Goal: Use online tool/utility

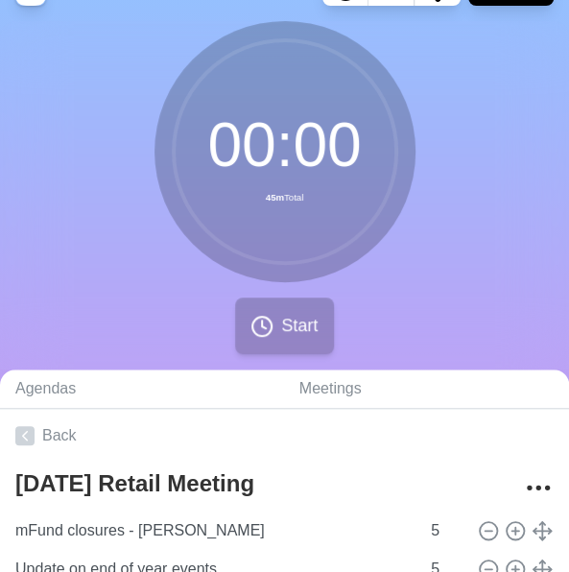
scroll to position [39, 0]
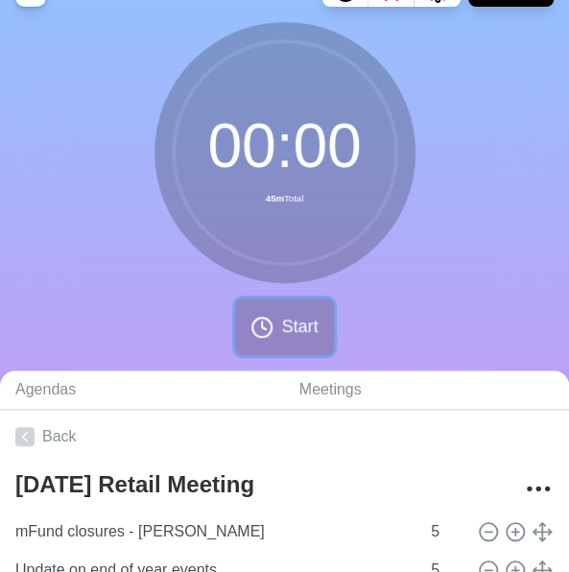
click at [285, 315] on span "Start" at bounding box center [299, 327] width 36 height 26
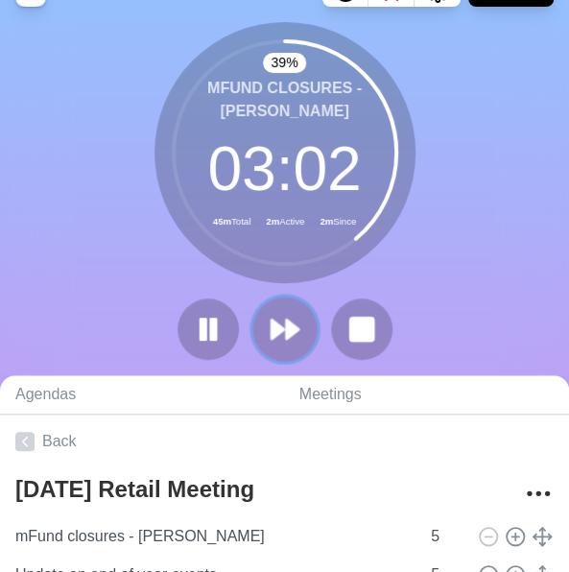
click at [288, 314] on icon at bounding box center [285, 329] width 33 height 33
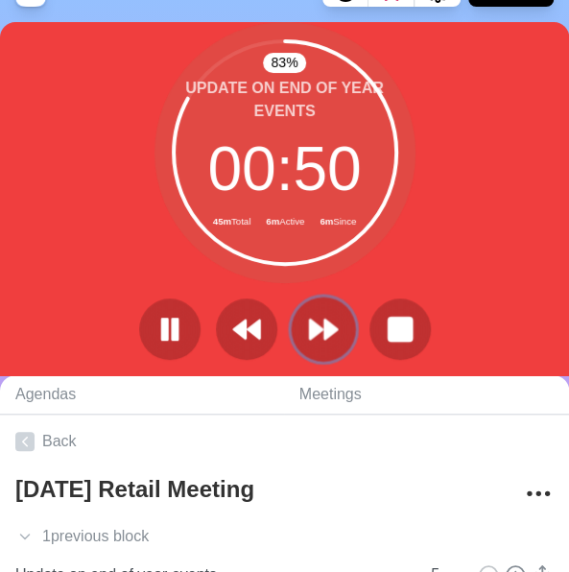
click at [319, 314] on icon at bounding box center [323, 329] width 33 height 33
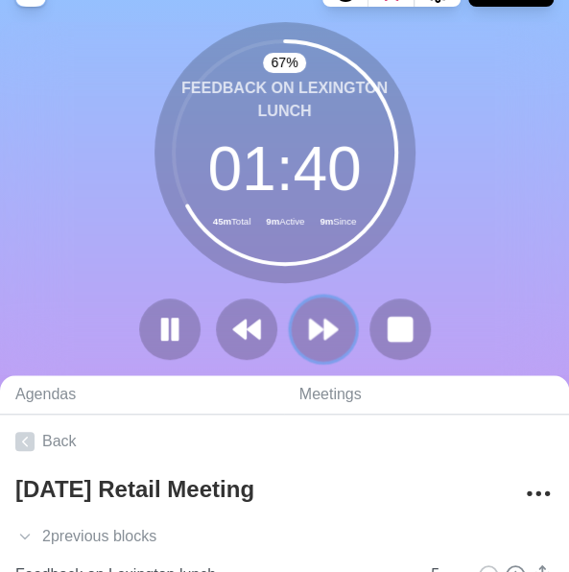
click at [336, 324] on icon at bounding box center [323, 329] width 33 height 33
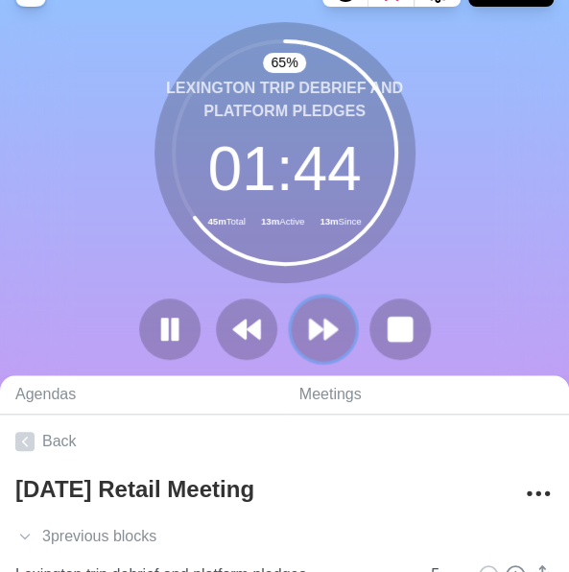
click at [340, 330] on button at bounding box center [323, 329] width 64 height 64
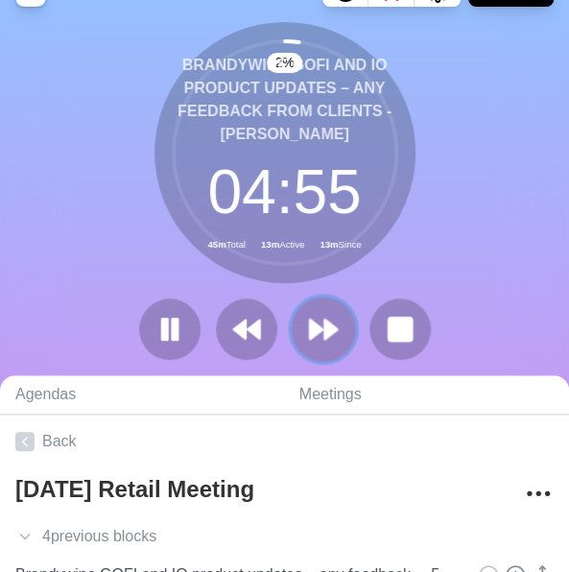
click at [324, 324] on polygon at bounding box center [330, 329] width 12 height 19
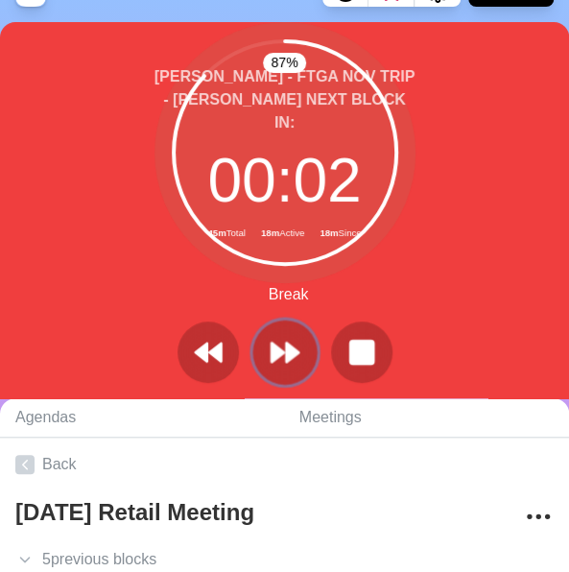
click at [292, 362] on icon at bounding box center [285, 352] width 33 height 33
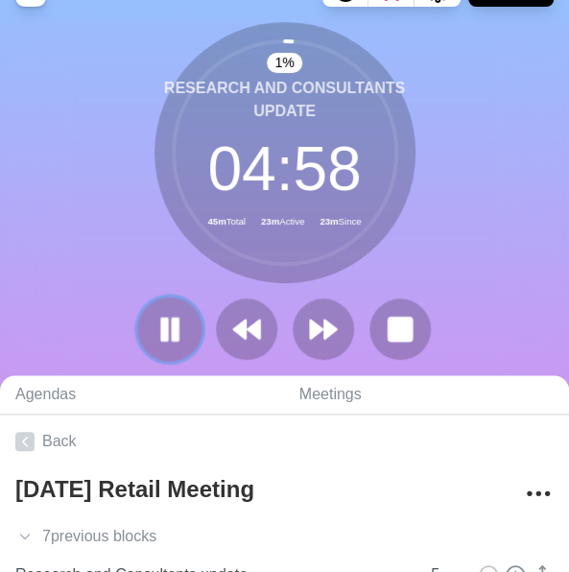
click at [177, 324] on rect at bounding box center [175, 329] width 6 height 21
click at [177, 324] on icon at bounding box center [170, 329] width 31 height 31
click at [162, 325] on rect at bounding box center [164, 329] width 6 height 21
click at [162, 325] on polygon at bounding box center [169, 329] width 18 height 23
